Goal: Task Accomplishment & Management: Use online tool/utility

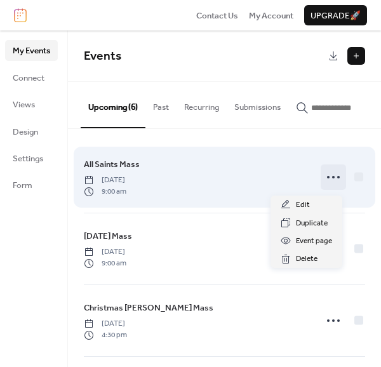
click at [329, 184] on icon at bounding box center [333, 177] width 20 height 20
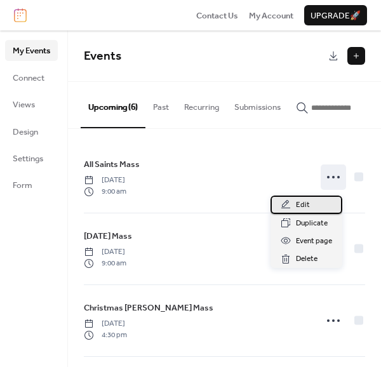
click at [312, 203] on div "Edit" at bounding box center [307, 205] width 72 height 18
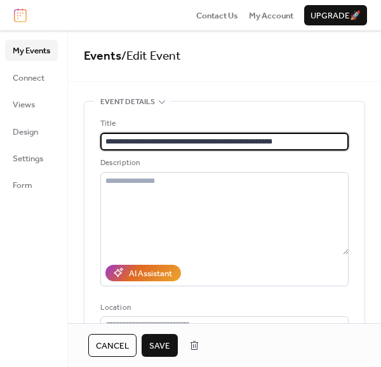
type input "**********"
click at [158, 355] on button "Save" at bounding box center [160, 345] width 36 height 23
